Goal: Book appointment/travel/reservation

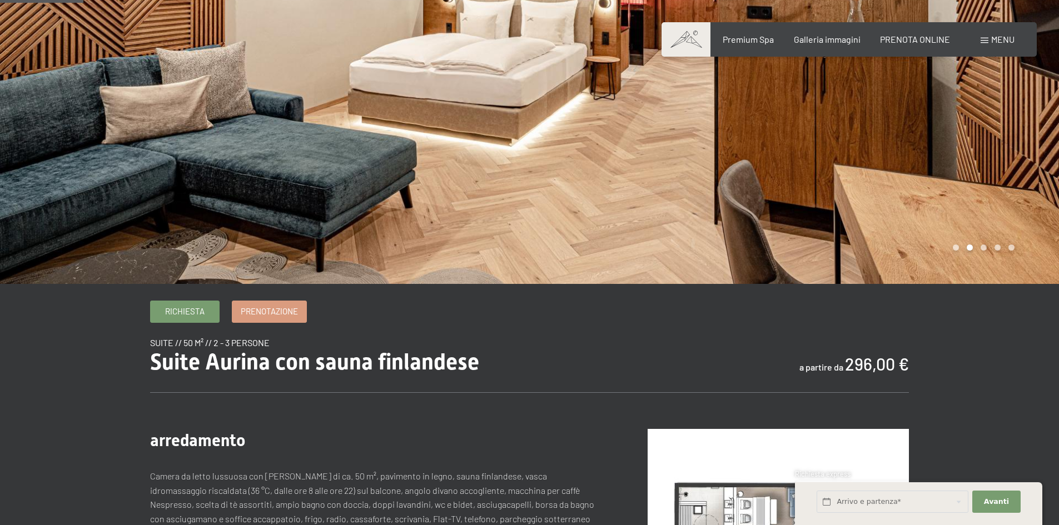
scroll to position [111, 0]
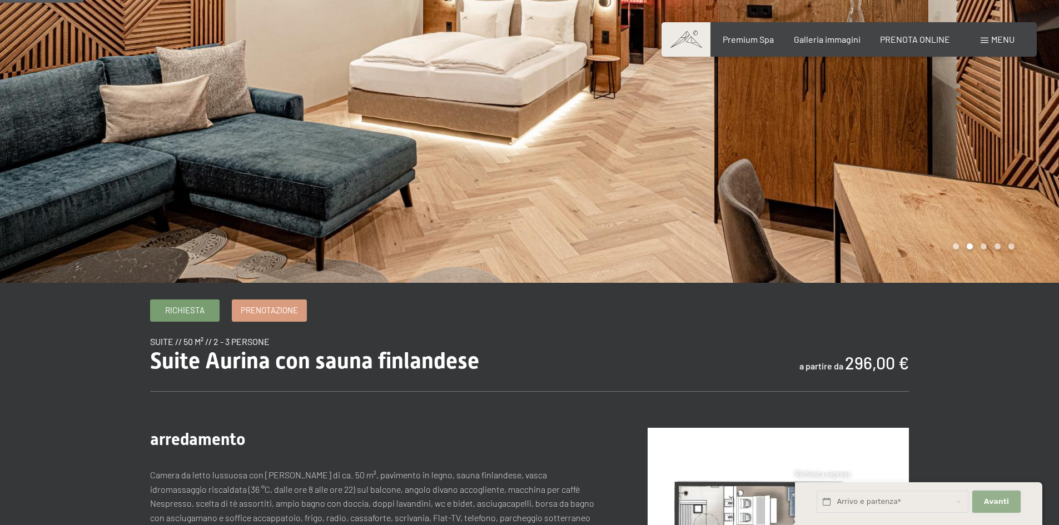
click at [1006, 501] on span "Avanti" at bounding box center [996, 502] width 25 height 10
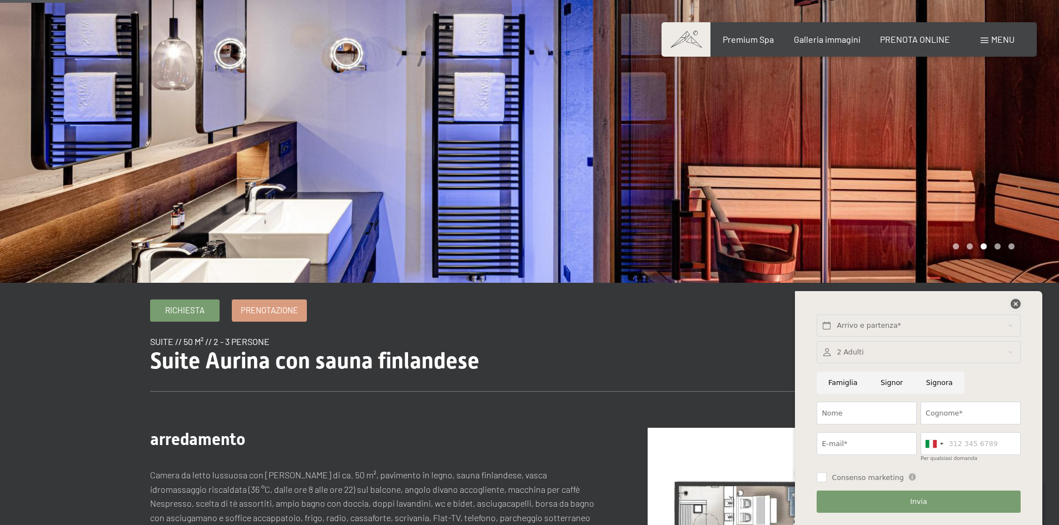
click at [1015, 302] on icon at bounding box center [1015, 304] width 10 height 10
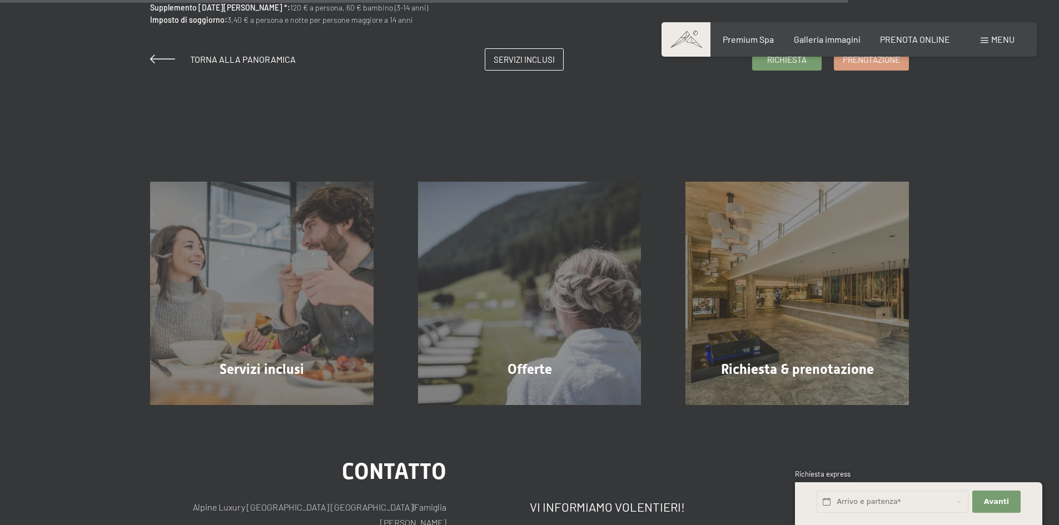
scroll to position [1167, 0]
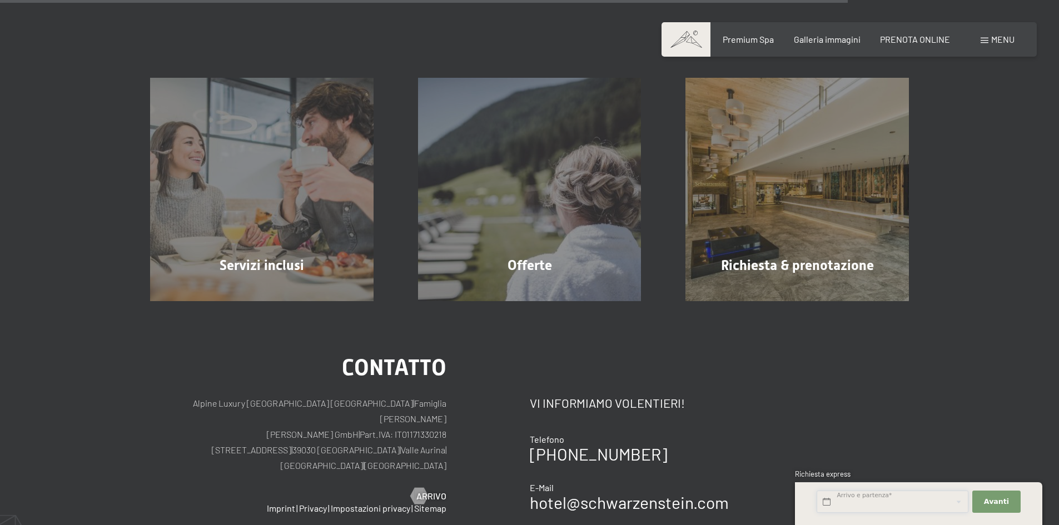
click at [925, 502] on input "text" at bounding box center [892, 502] width 152 height 23
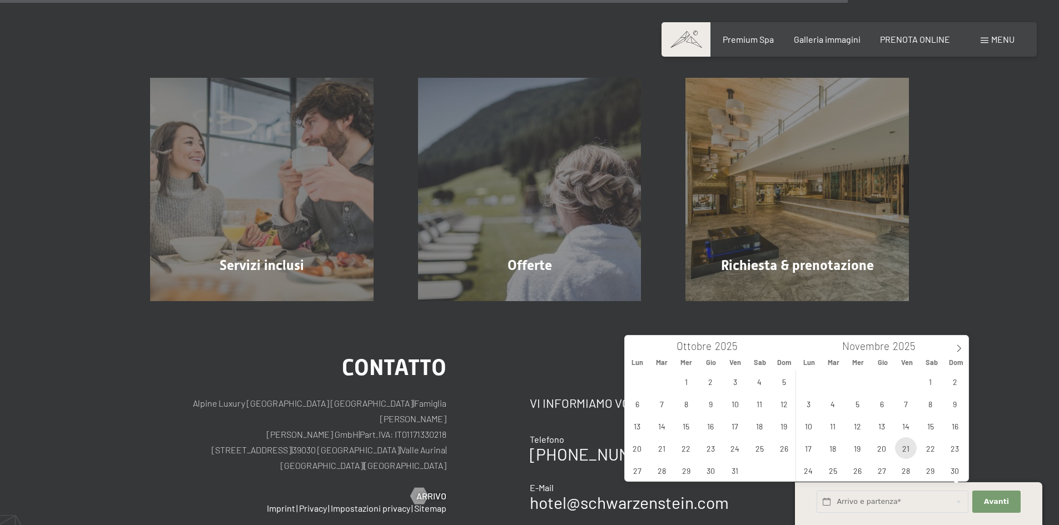
click at [907, 447] on span "21" at bounding box center [906, 448] width 22 height 22
click at [956, 448] on span "23" at bounding box center [955, 448] width 22 height 22
type input "Ven. [DATE] - Dom. [DATE]"
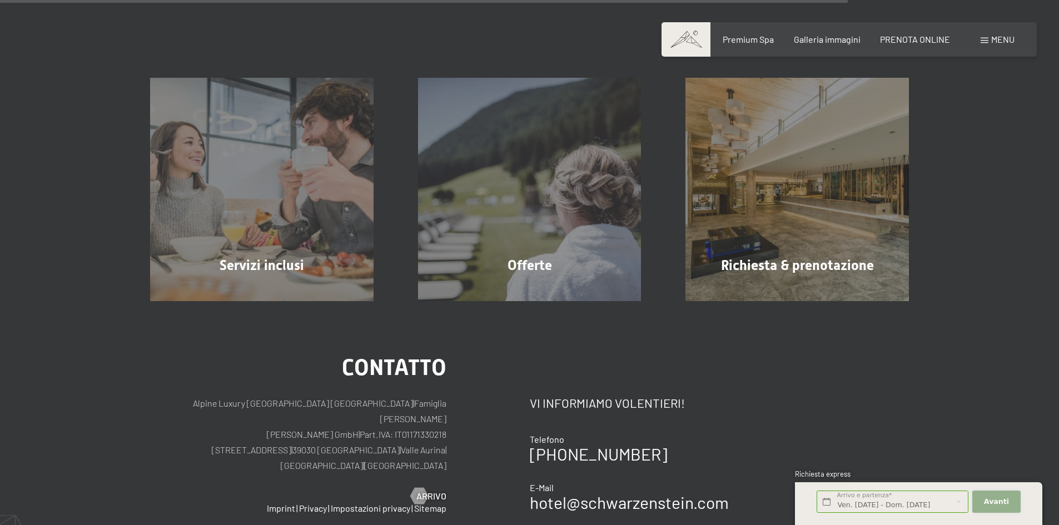
scroll to position [0, 0]
click at [1008, 497] on button "Avanti Nascondere i campi dell'indirizzo" at bounding box center [996, 502] width 48 height 23
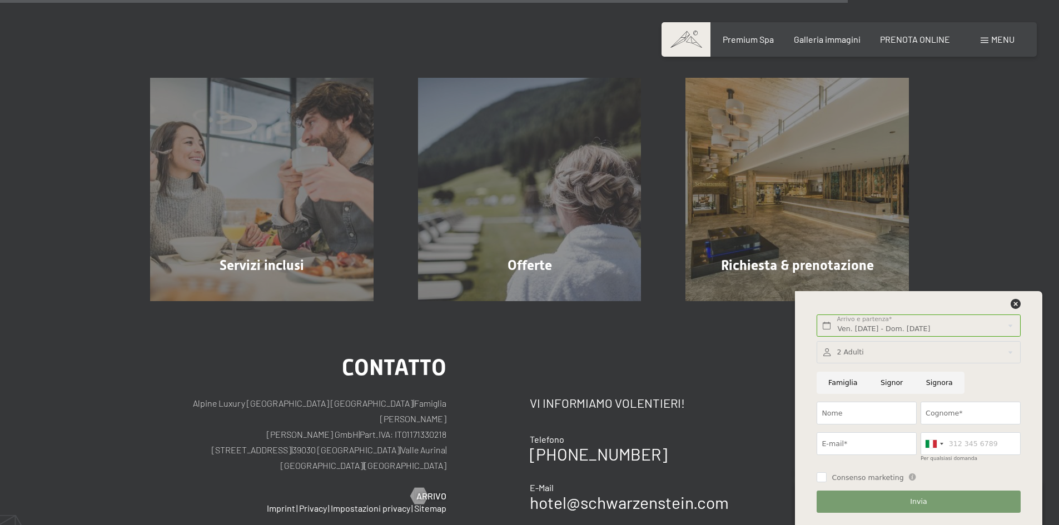
click at [934, 382] on input "Signora" at bounding box center [939, 383] width 50 height 23
radio input "true"
click at [887, 407] on input "Nome" at bounding box center [866, 413] width 100 height 23
type input "LIVIA"
type input "NANNETTI"
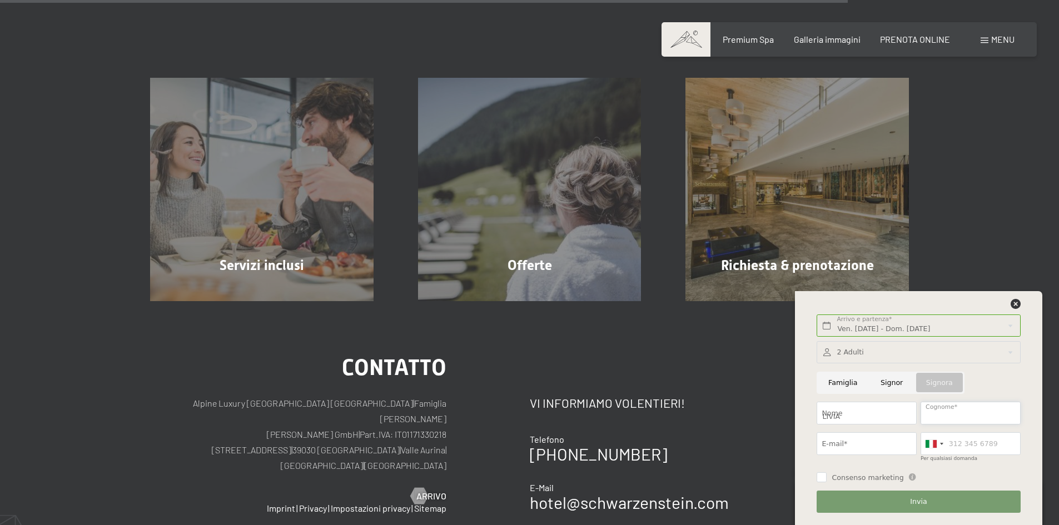
type input "[EMAIL_ADDRESS][DOMAIN_NAME]"
type input "3385609743"
click at [904, 449] on input "[EMAIL_ADDRESS][DOMAIN_NAME]" at bounding box center [866, 443] width 100 height 23
drag, startPoint x: 905, startPoint y: 445, endPoint x: 801, endPoint y: 446, distance: 103.9
click at [801, 446] on div "Ven. [DATE] - Dom. [DATE] Arrivo e partenza* 2 Notti Avanti Nascondere i campi …" at bounding box center [918, 408] width 247 height 234
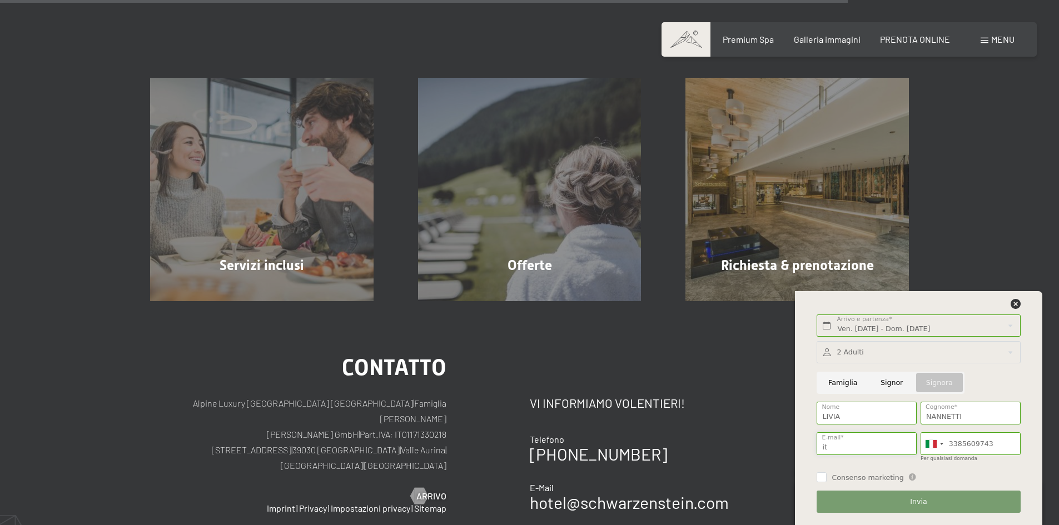
type input "t"
type input "[EMAIL_ADDRESS][DOMAIN_NAME]"
click at [822, 480] on input "Consenso marketing" at bounding box center [821, 477] width 10 height 10
checkbox input "true"
click at [920, 502] on span "Invia" at bounding box center [918, 502] width 17 height 10
